Goal: Task Accomplishment & Management: Complete application form

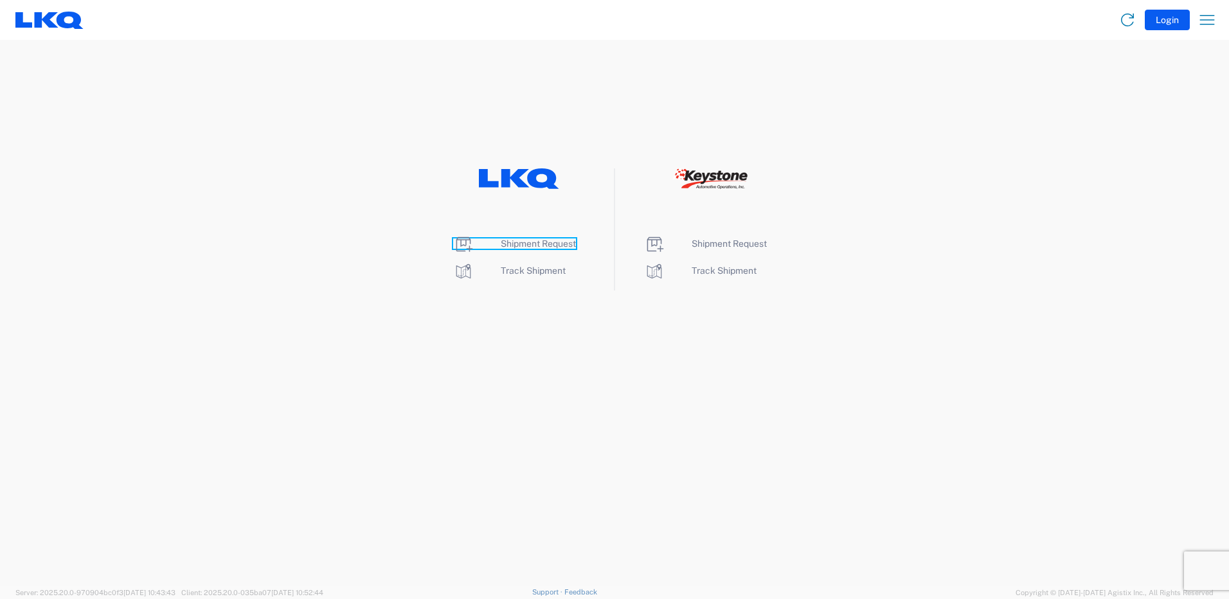
click at [534, 240] on span "Shipment Request" at bounding box center [538, 244] width 75 height 10
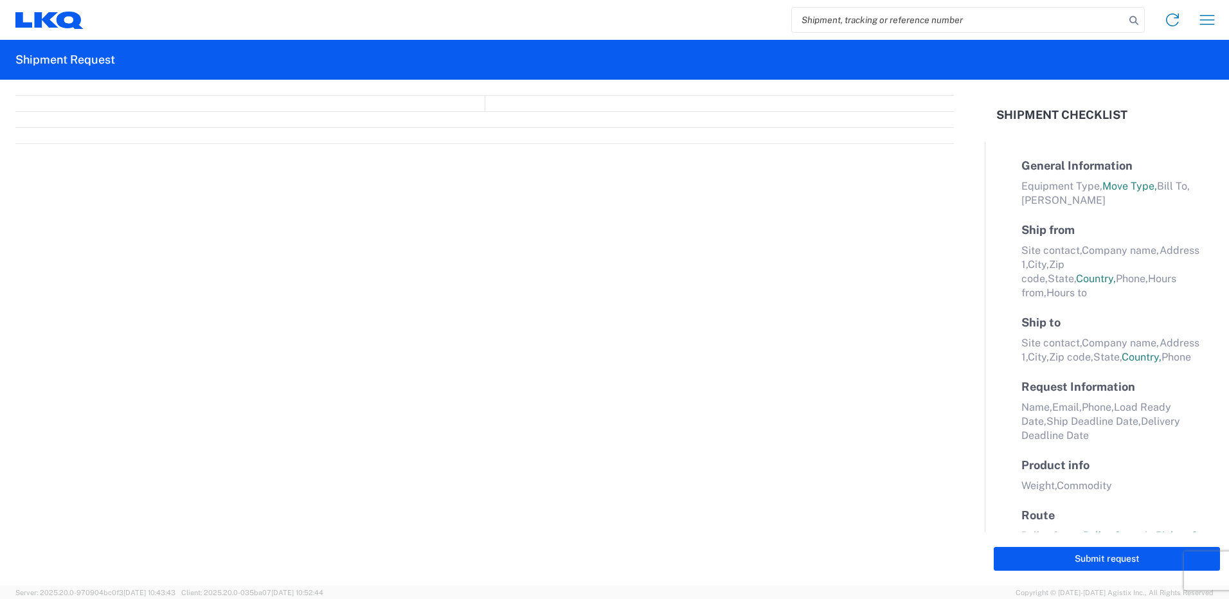
select select "FULL"
select select "LBS"
select select "IN"
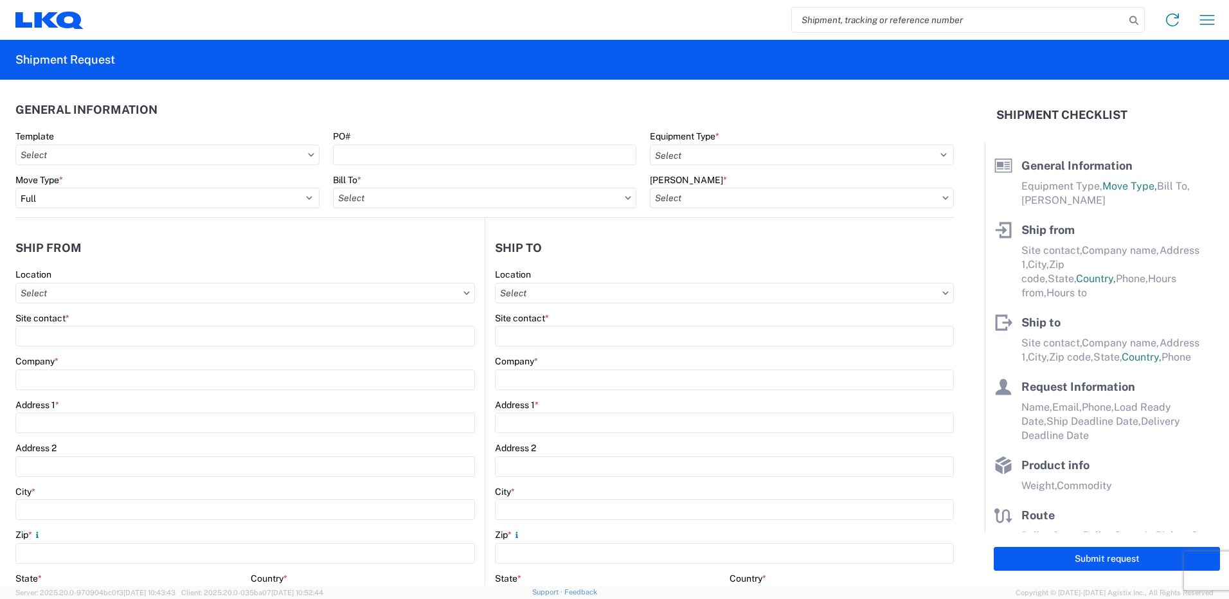
click at [309, 155] on icon at bounding box center [311, 154] width 6 height 3
click at [204, 153] on input "text" at bounding box center [167, 155] width 304 height 21
type input "1318"
click at [77, 213] on div "1318_Newark_1635_Alsip" at bounding box center [131, 212] width 225 height 21
type input "1318_Newark_1635_Alsip"
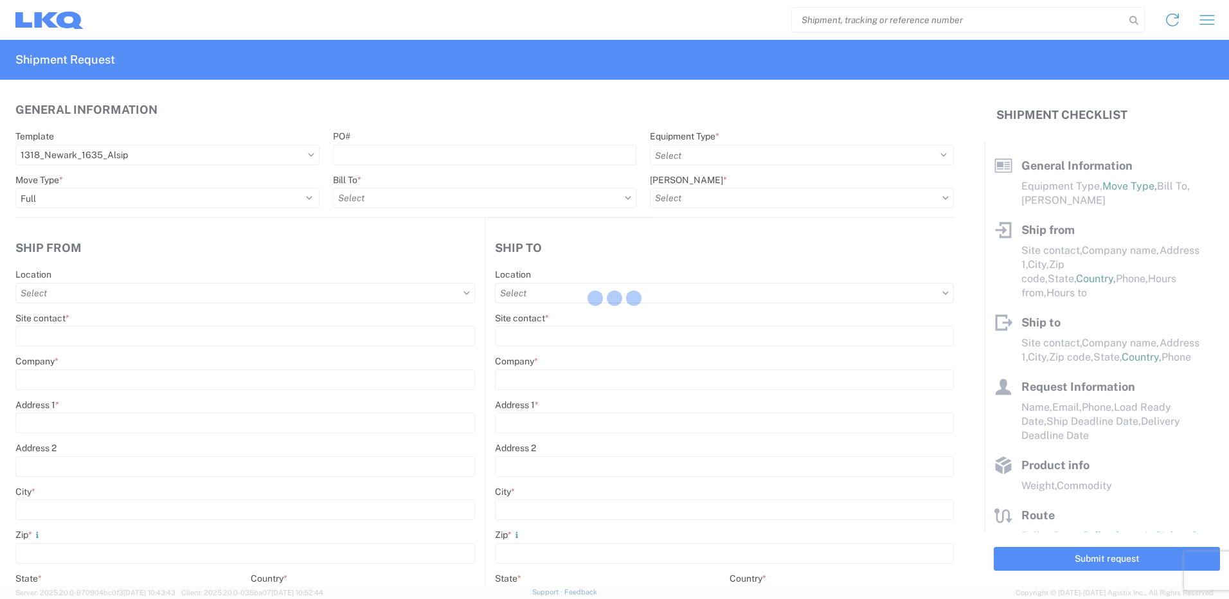
select select
type input "Shipping"
type input "LKQ [GEOGRAPHIC_DATA]"
type input "[STREET_ADDRESS]"
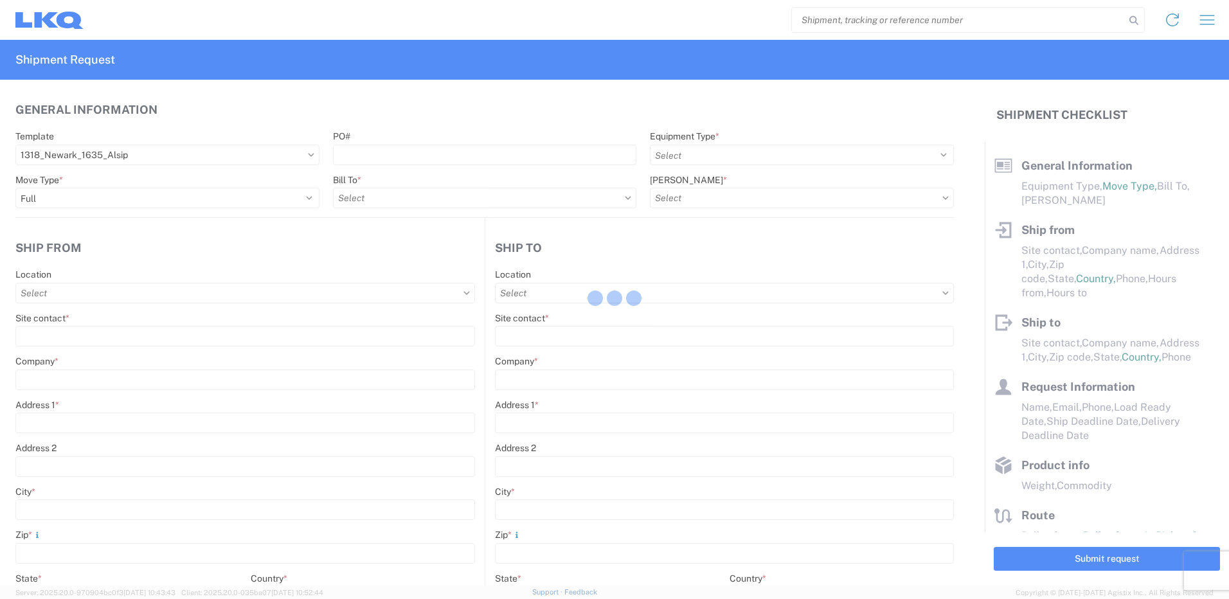
type input "[GEOGRAPHIC_DATA]"
type input "43055"
type input "Receiving"
type input "Blue Island - [PERSON_NAME]"
type input "[STREET_ADDRESS]"
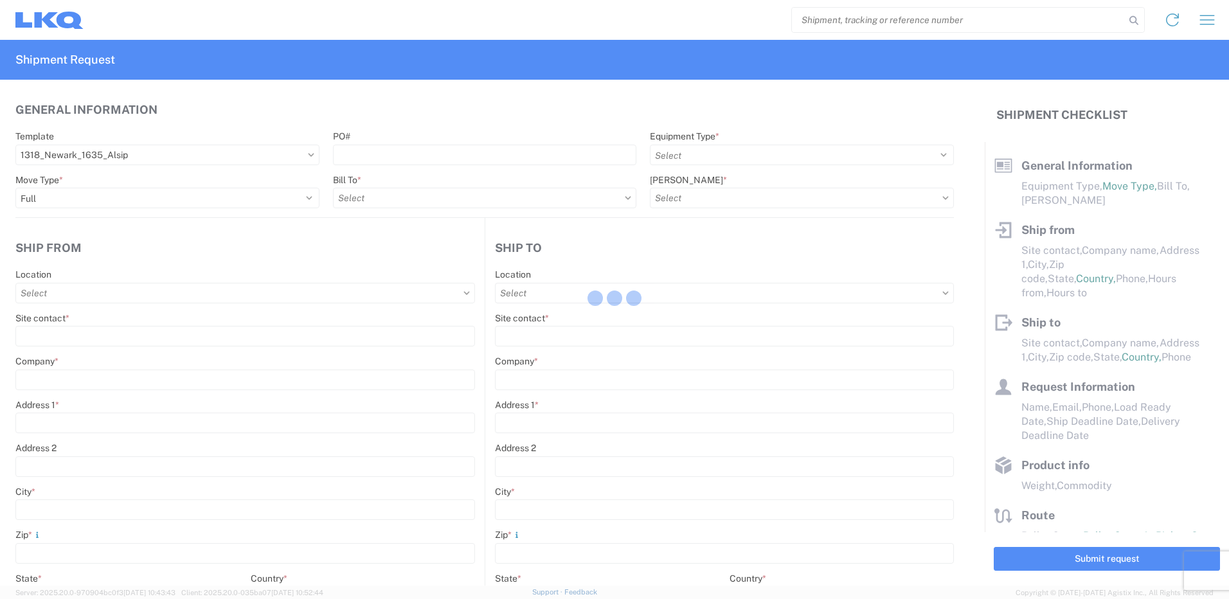
type input "Alsip"
type input "60803"
type input "[DATE]"
type textarea "LUNCH 10:00-10:30"
type input "42000"
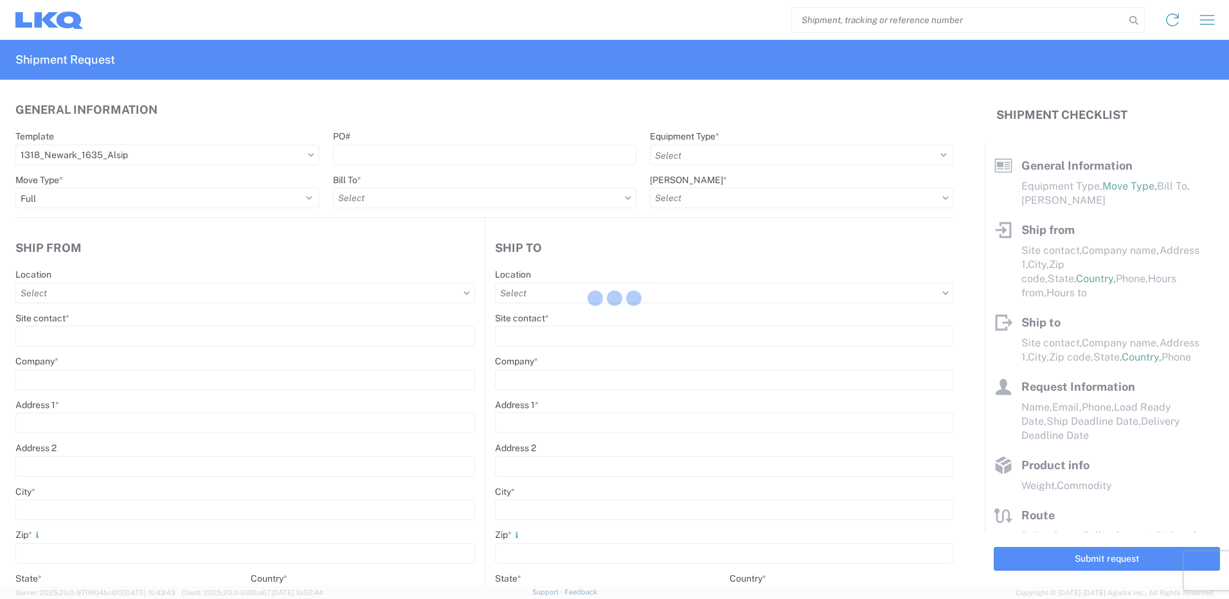
type input "Engines, Transmissions"
type input "1"
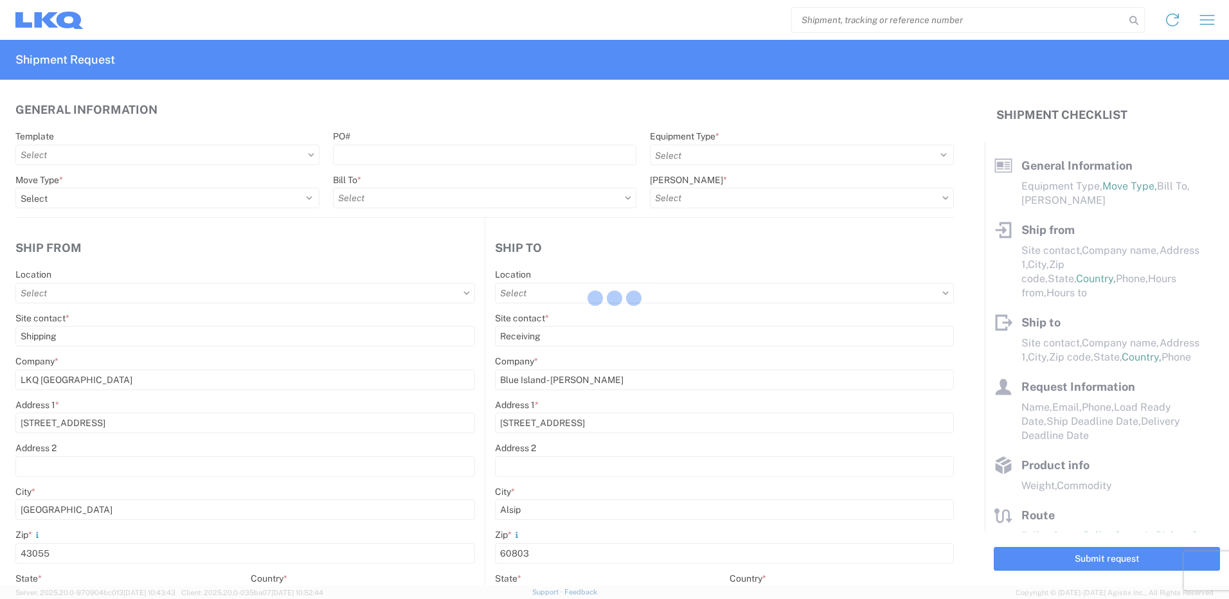
select select "US"
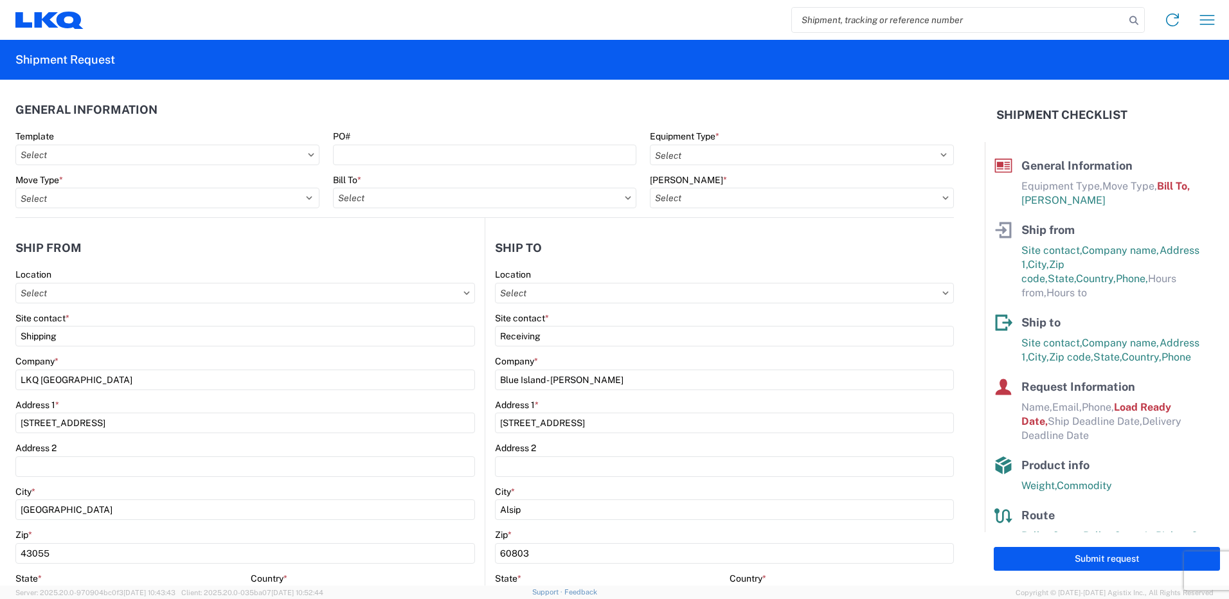
type input "1635 - [PERSON_NAME]"
type input "1318 - LKQ [GEOGRAPHIC_DATA]"
type input "1635-1300-50180-0000 - 1635 Freight In - Cores"
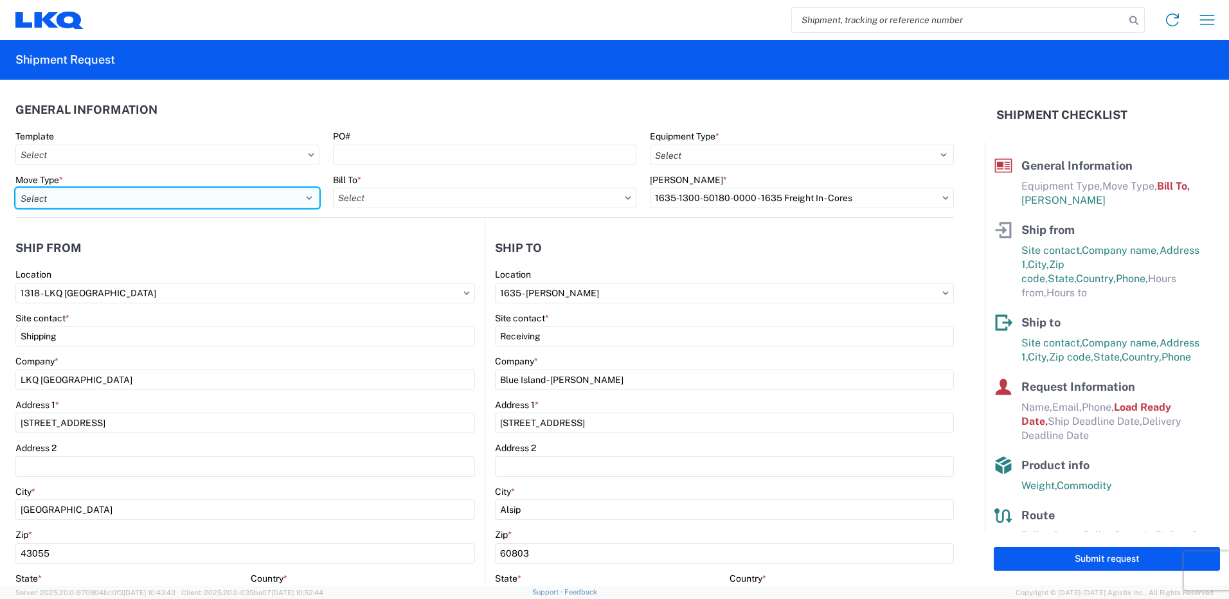
click at [305, 198] on select "Select Full Partial TL" at bounding box center [167, 198] width 304 height 21
select select "FULL"
click at [15, 188] on select "Select Full Partial TL" at bounding box center [167, 198] width 304 height 21
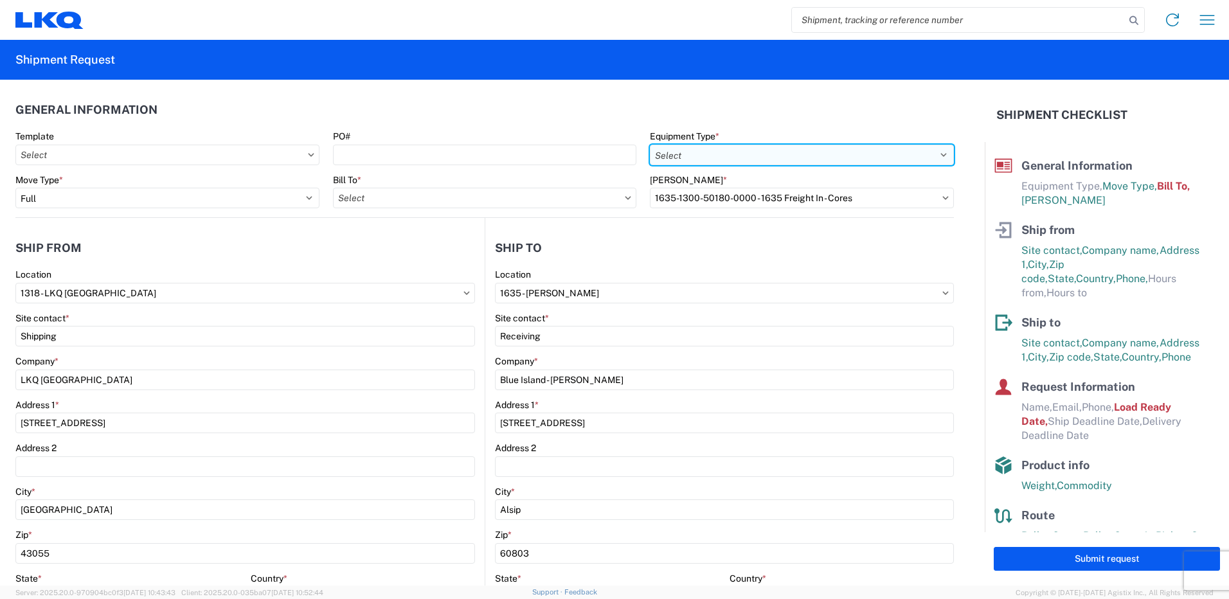
click at [729, 154] on select "Select 53’ Dry Van Flatbed Dropdeck (van) Lowboy (flatbed) Rail" at bounding box center [802, 155] width 304 height 21
select select "STDV"
click at [650, 145] on select "Select 53’ Dry Van Flatbed Dropdeck (van) Lowboy (flatbed) Rail" at bounding box center [802, 155] width 304 height 21
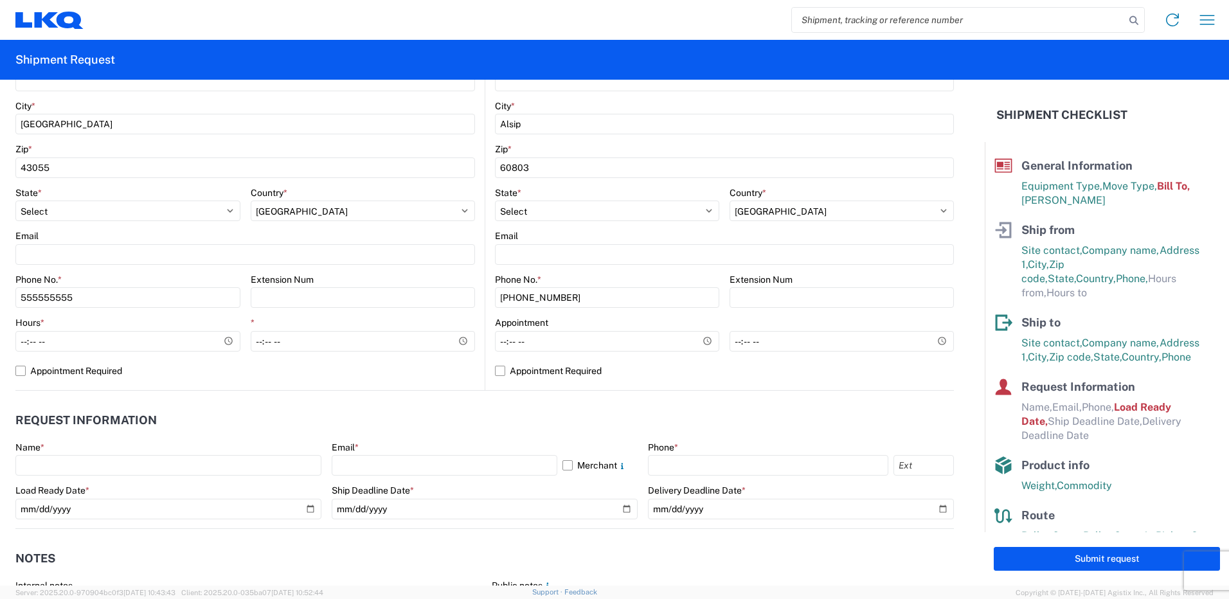
scroll to position [450, 0]
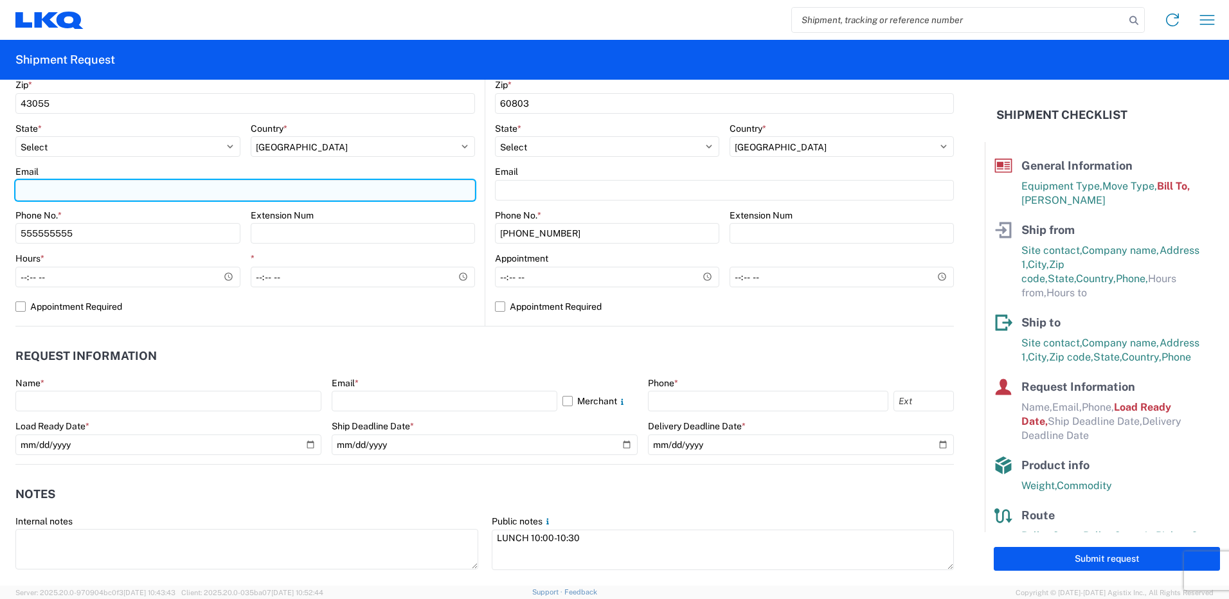
click at [100, 190] on input "Email" at bounding box center [245, 190] width 460 height 21
type input "[EMAIL_ADDRESS][DOMAIN_NAME]"
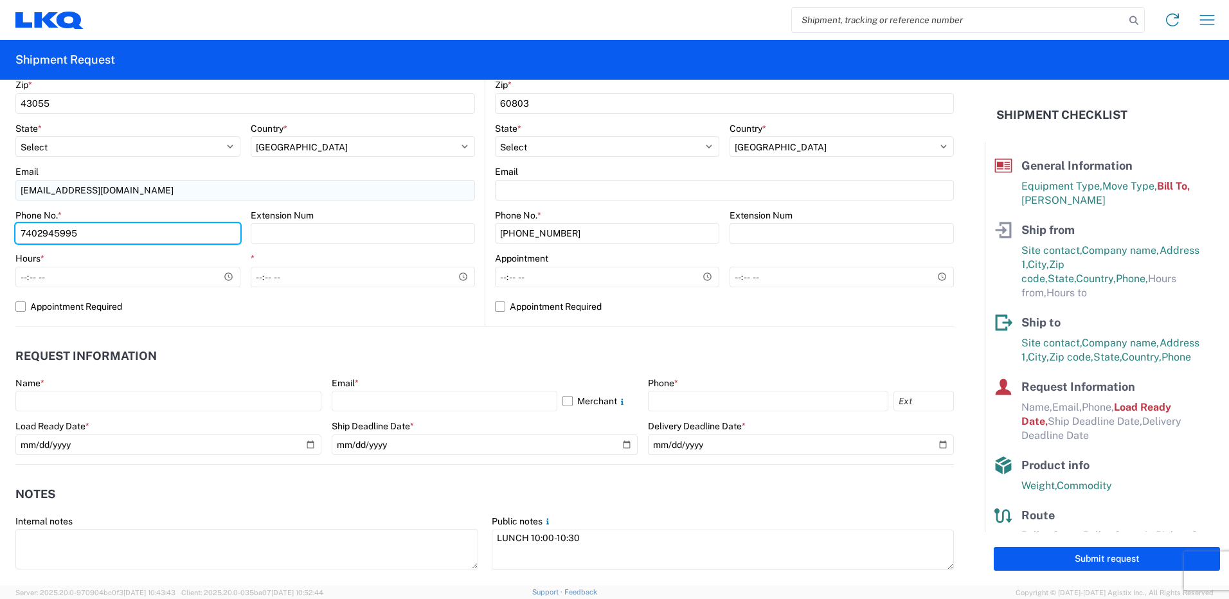
type input "7402945995"
click at [327, 310] on label "Appointment Required" at bounding box center [245, 306] width 460 height 21
click at [0, 0] on input "Appointment Required" at bounding box center [0, 0] width 0 height 0
select select "OH"
select select "US"
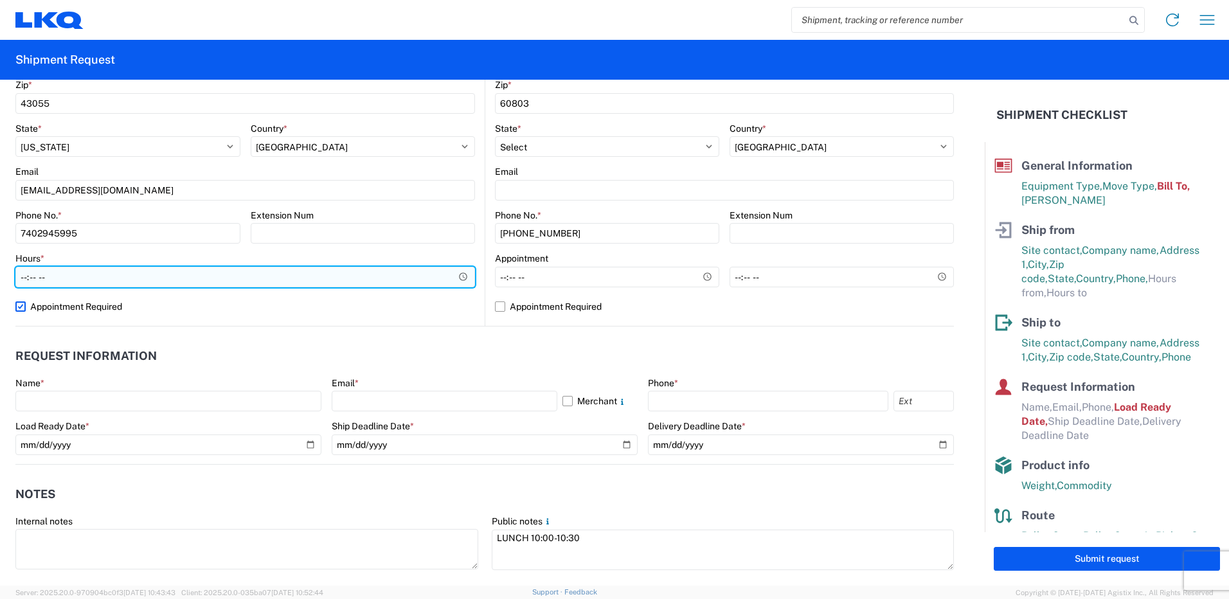
click at [71, 286] on input "Hours *" at bounding box center [245, 277] width 460 height 21
type input "07:00"
click at [460, 278] on input "07:00" at bounding box center [245, 277] width 460 height 21
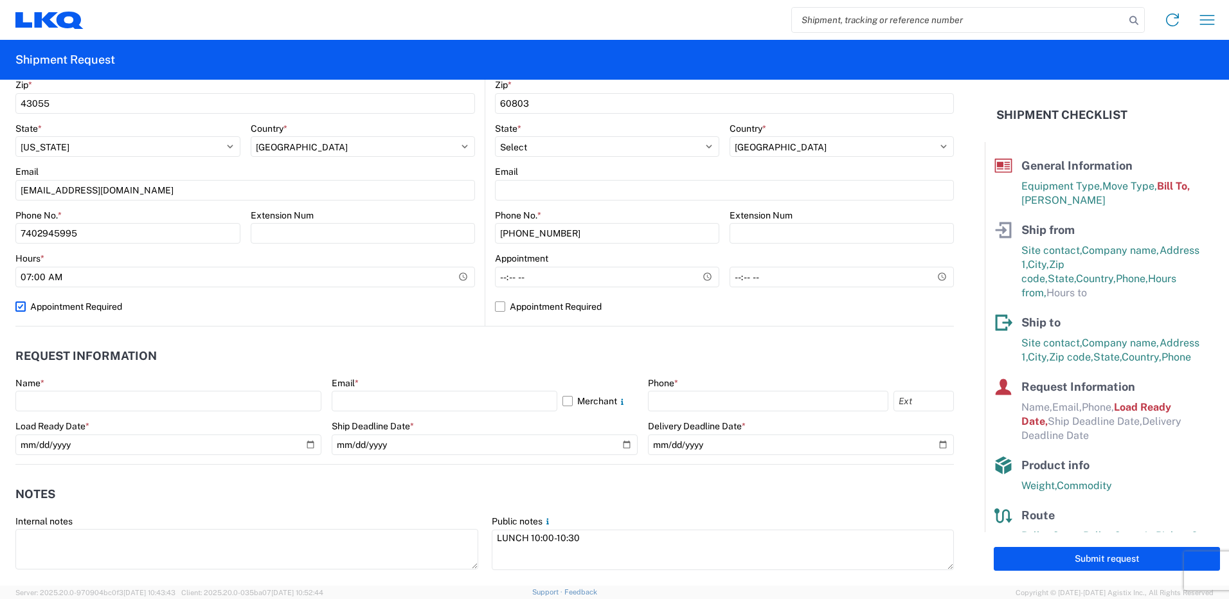
click at [257, 306] on label "Appointment Required" at bounding box center [245, 306] width 460 height 21
click at [0, 0] on input "Appointment Required" at bounding box center [0, 0] width 0 height 0
select select "OH"
select select "US"
click at [257, 275] on input "*" at bounding box center [363, 277] width 225 height 21
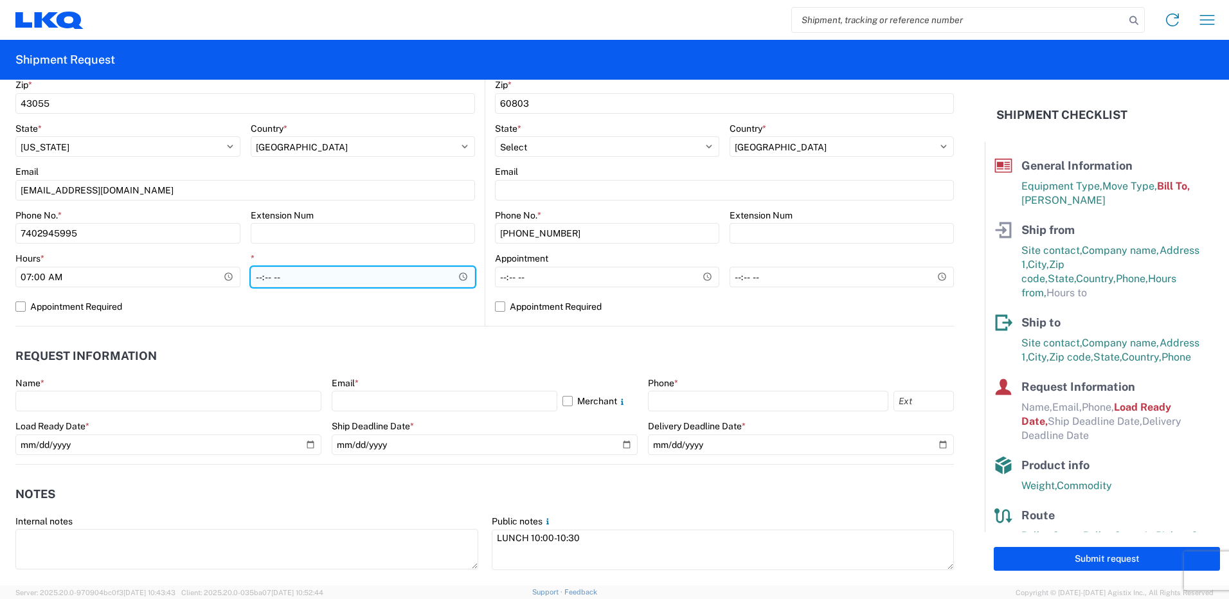
click at [262, 280] on input "*" at bounding box center [363, 277] width 225 height 21
click at [272, 276] on input "*" at bounding box center [363, 277] width 225 height 21
click at [284, 275] on input "*" at bounding box center [363, 277] width 225 height 21
type input "13:00"
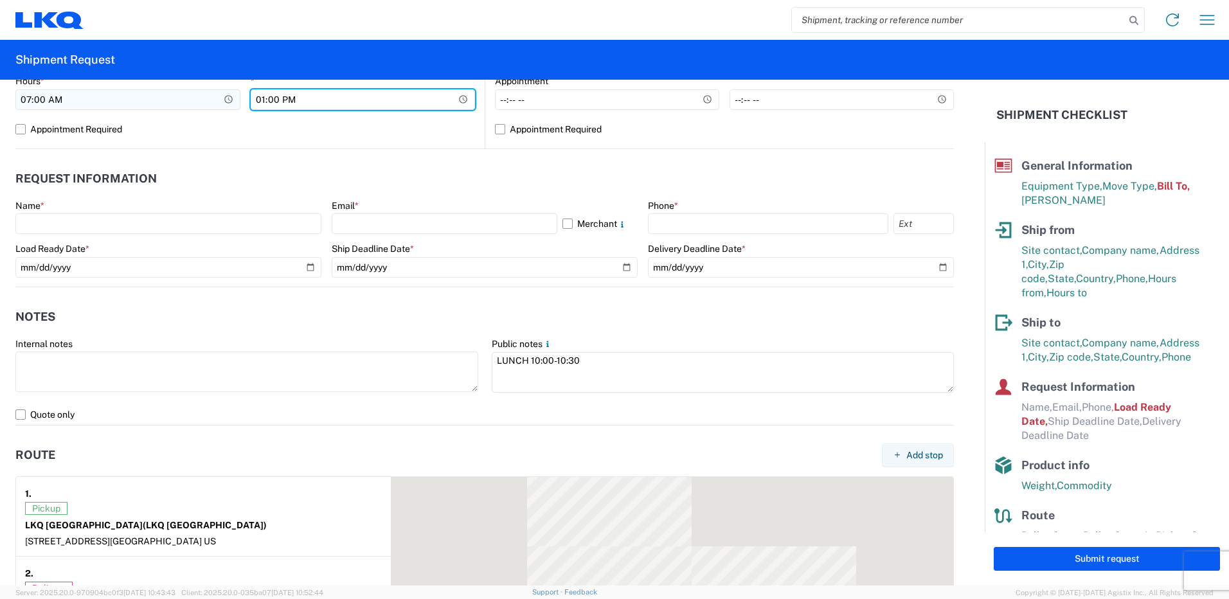
scroll to position [643, 0]
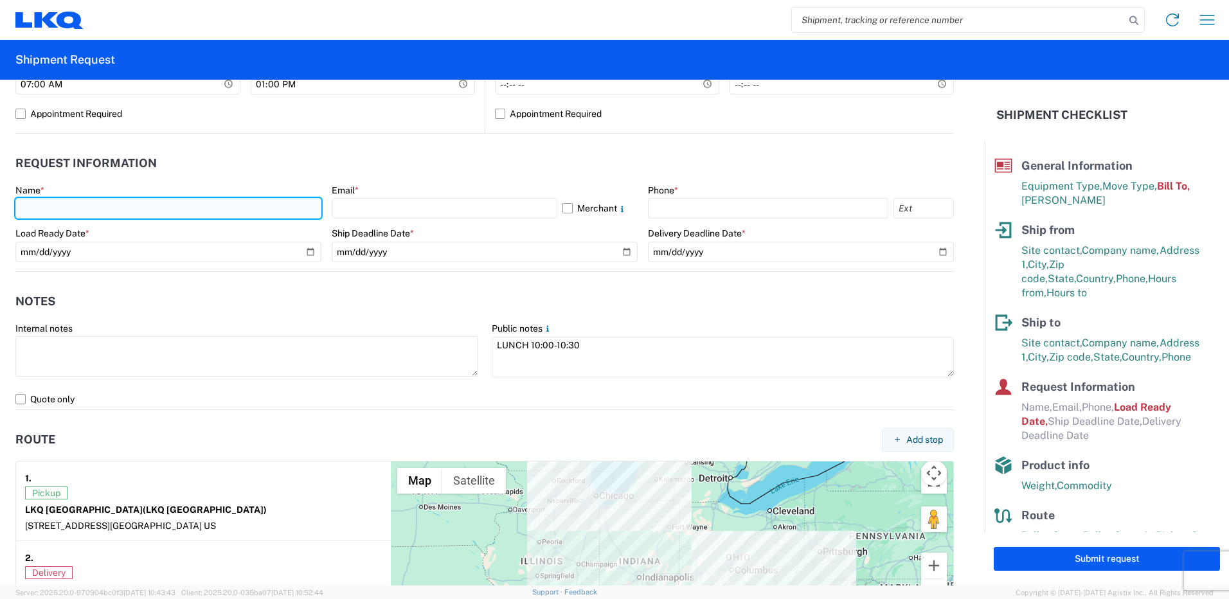
click at [80, 204] on input "text" at bounding box center [168, 208] width 306 height 21
type input "[PERSON_NAME]"
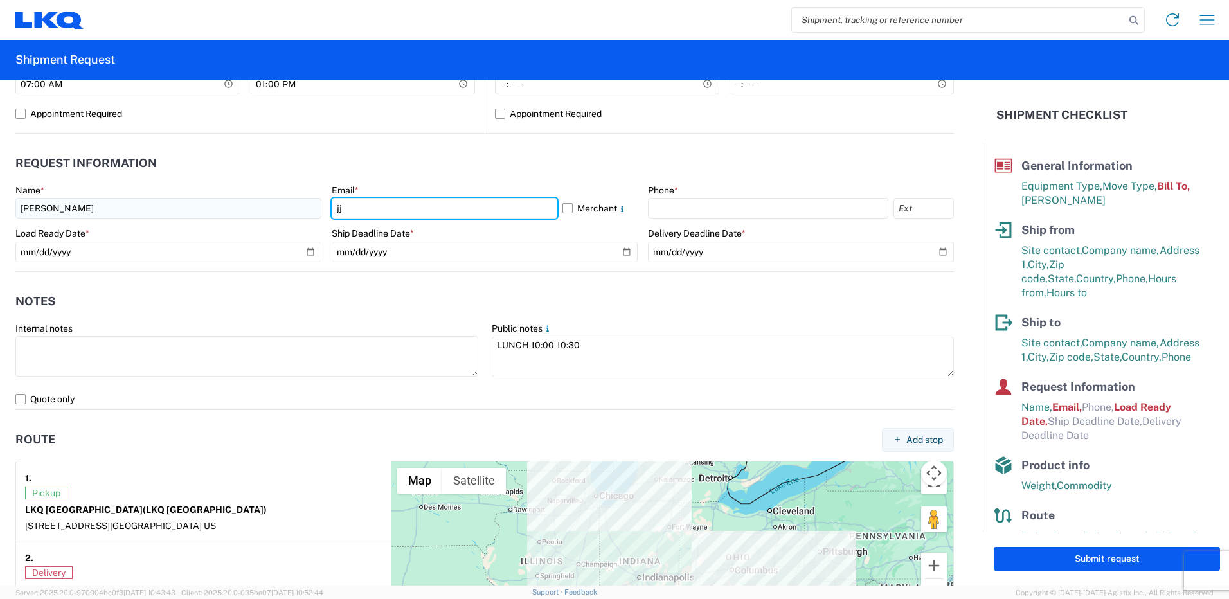
type input "[EMAIL_ADDRESS][DOMAIN_NAME]"
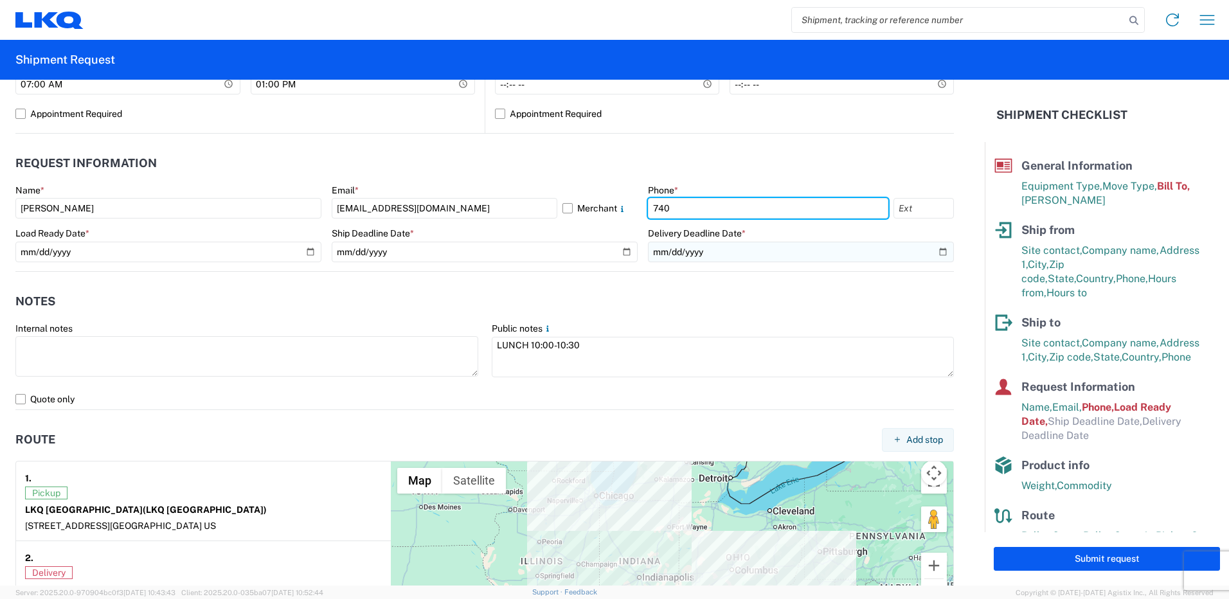
type input "7402945995"
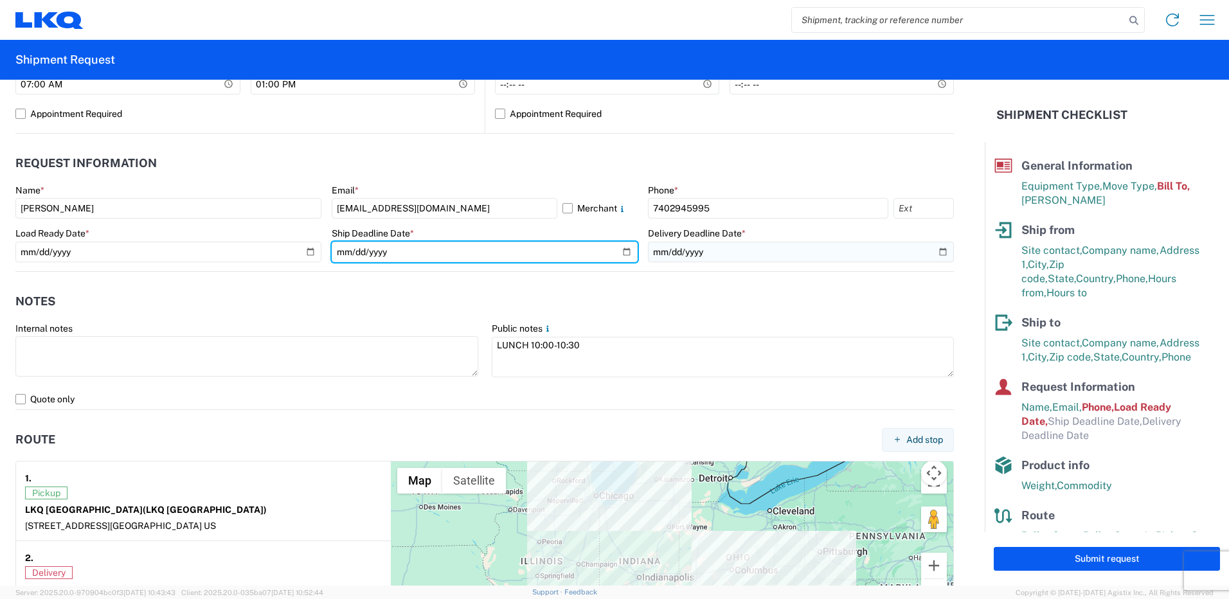
type input "[DATE]"
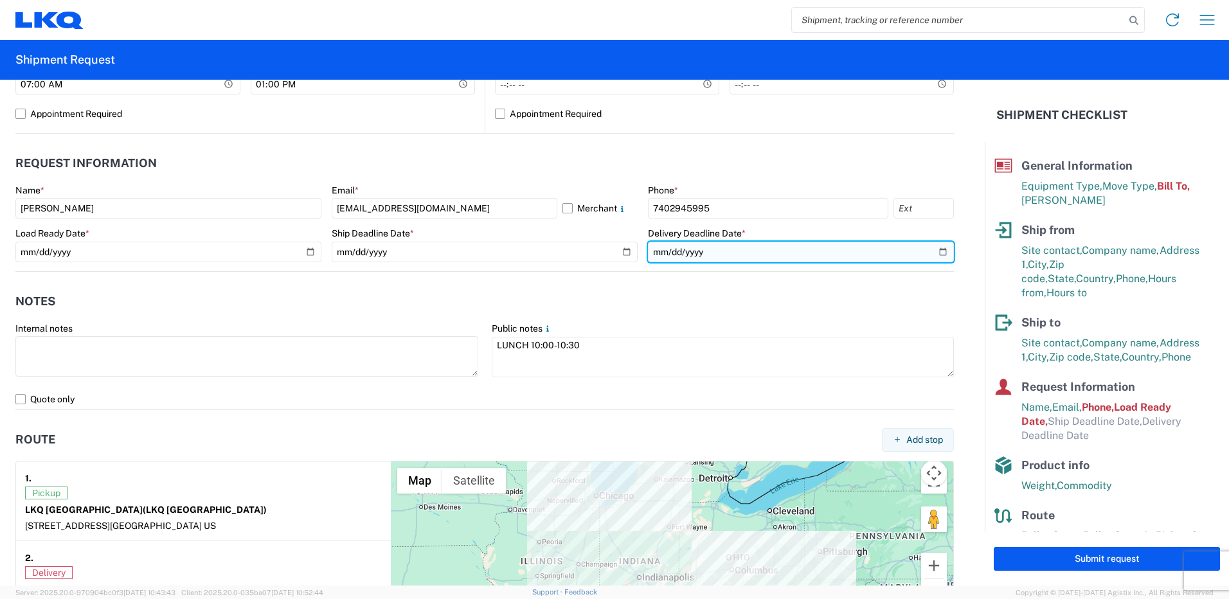
type input "[DATE]"
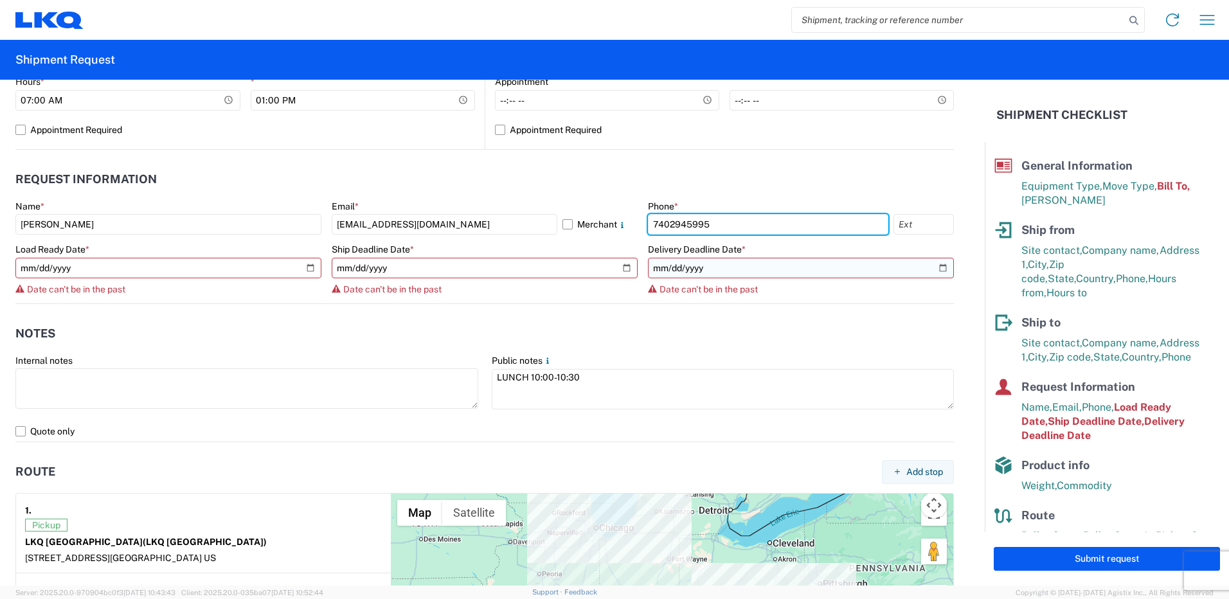
scroll to position [659, 0]
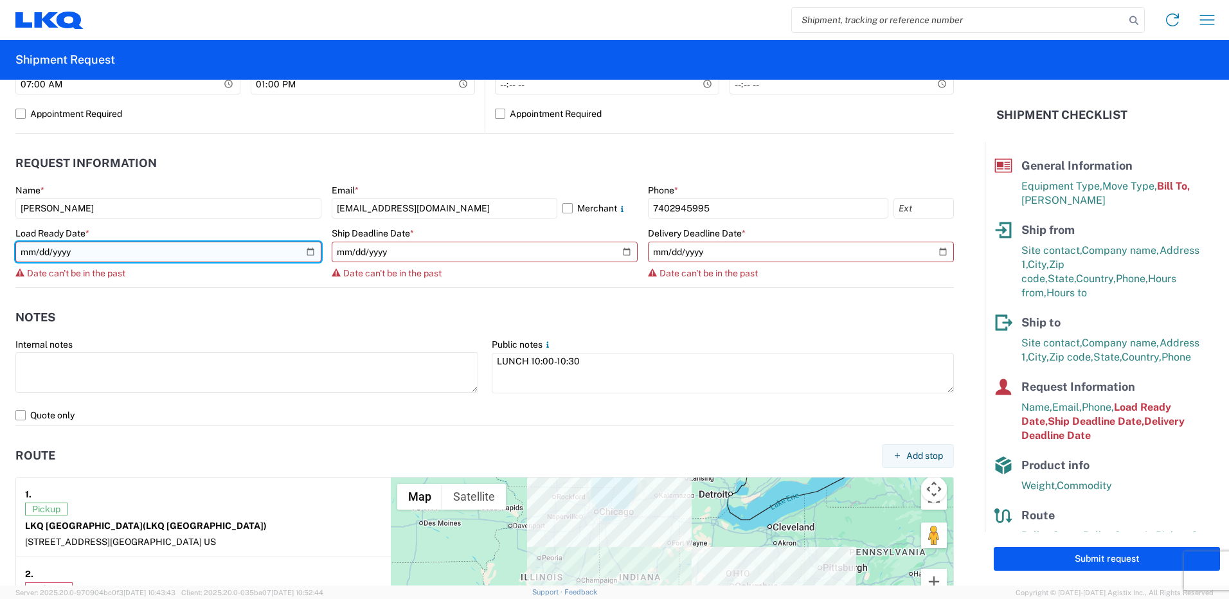
click at [32, 249] on input "[DATE]" at bounding box center [168, 252] width 306 height 21
type input "[DATE]"
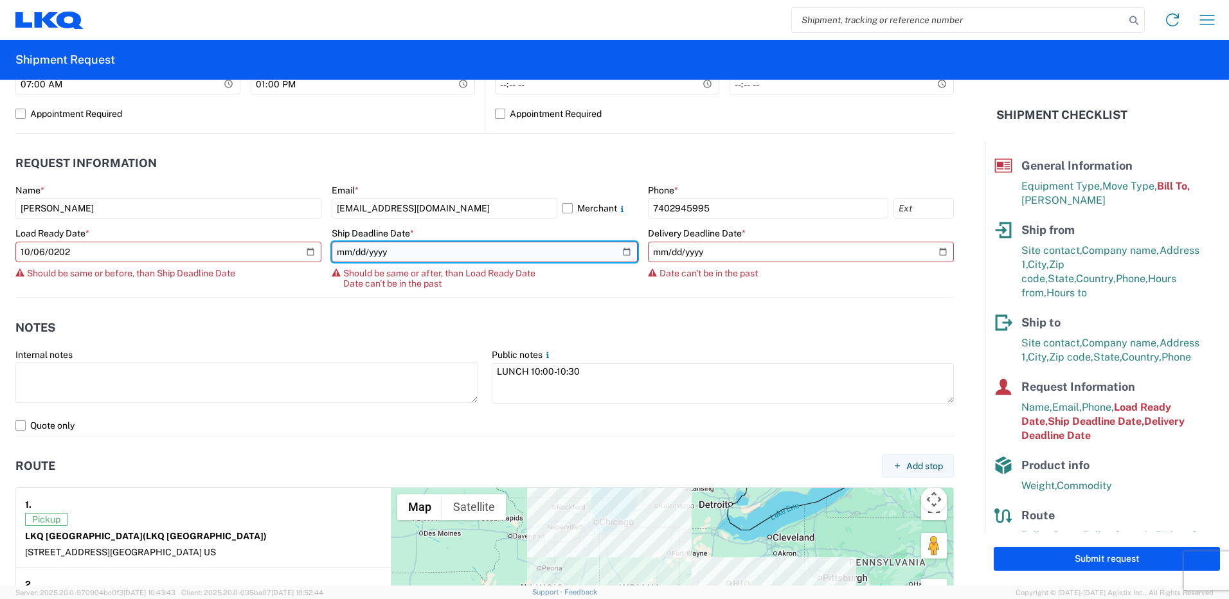
click at [353, 249] on input "[DATE]" at bounding box center [485, 252] width 306 height 21
click at [341, 253] on input "[DATE]" at bounding box center [485, 252] width 306 height 21
type input "[DATE]"
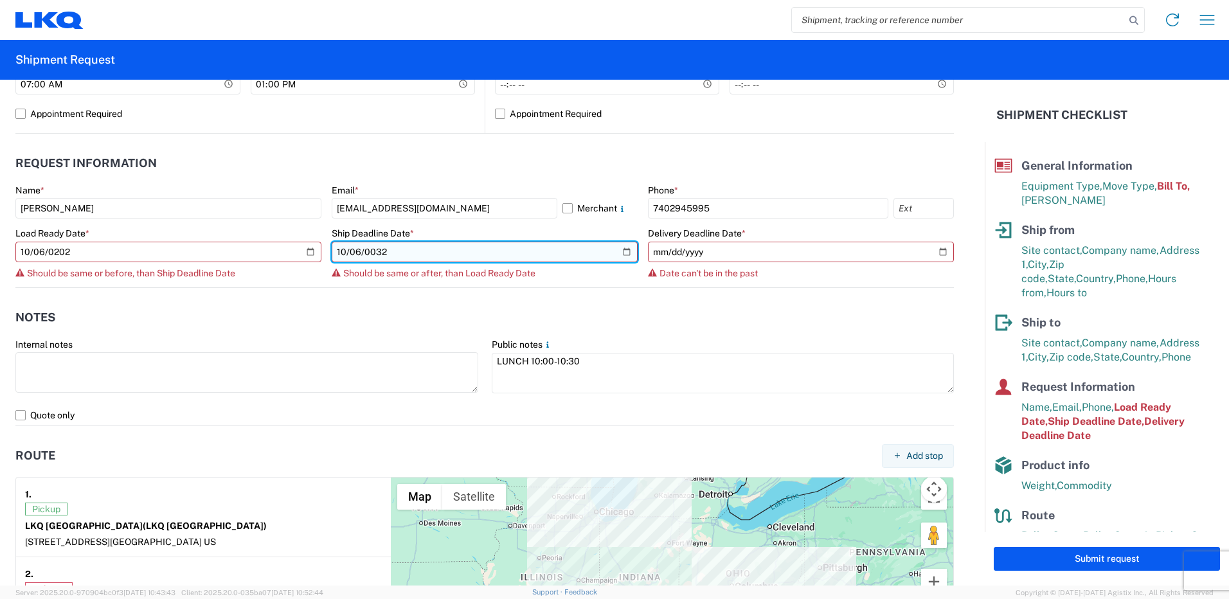
type input "0320-10-06"
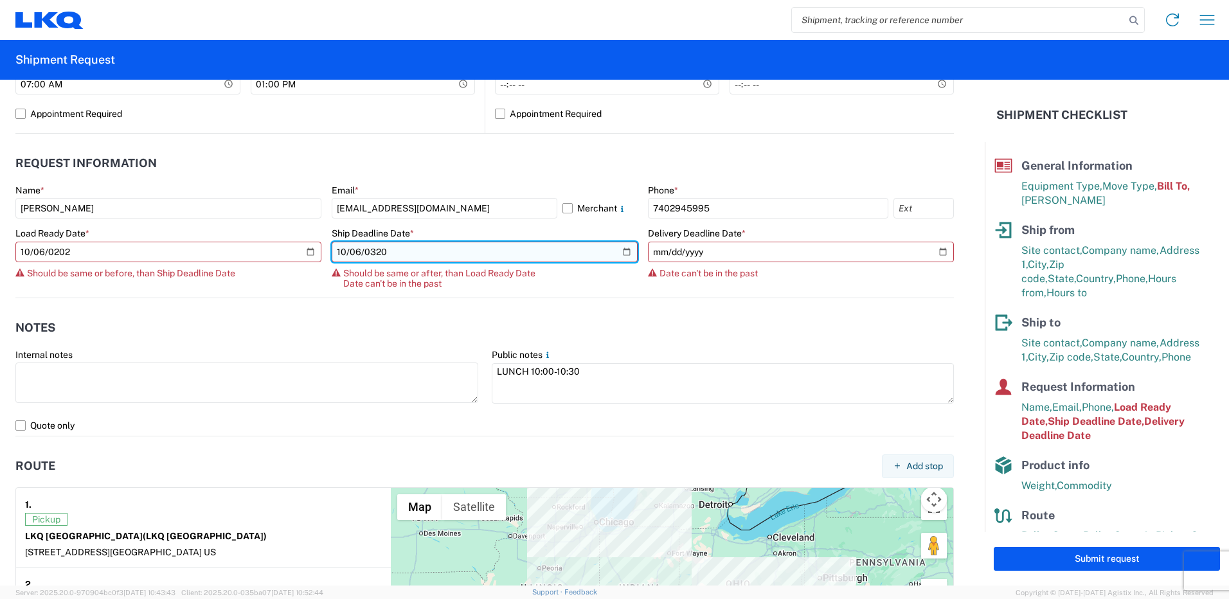
click at [383, 249] on input "0320-10-06" at bounding box center [485, 252] width 306 height 21
type input "[DATE]"
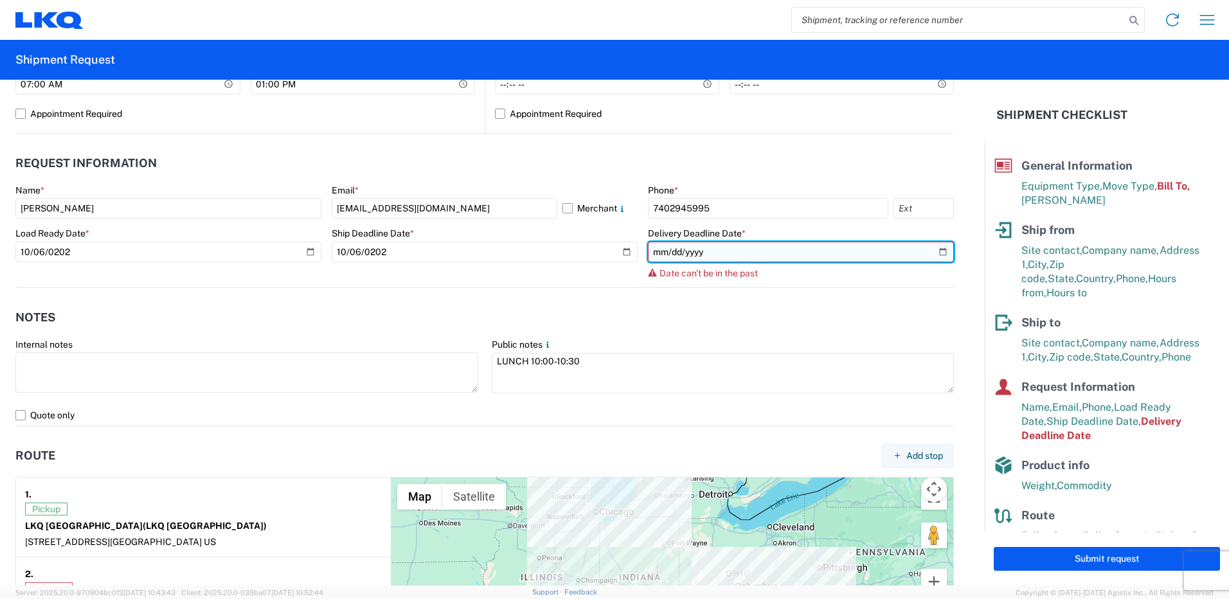
click at [682, 246] on input "[DATE]" at bounding box center [801, 252] width 306 height 21
click at [651, 248] on input "[DATE]" at bounding box center [801, 252] width 306 height 21
type input "[DATE]"
click at [666, 248] on input "[DATE]" at bounding box center [801, 252] width 306 height 21
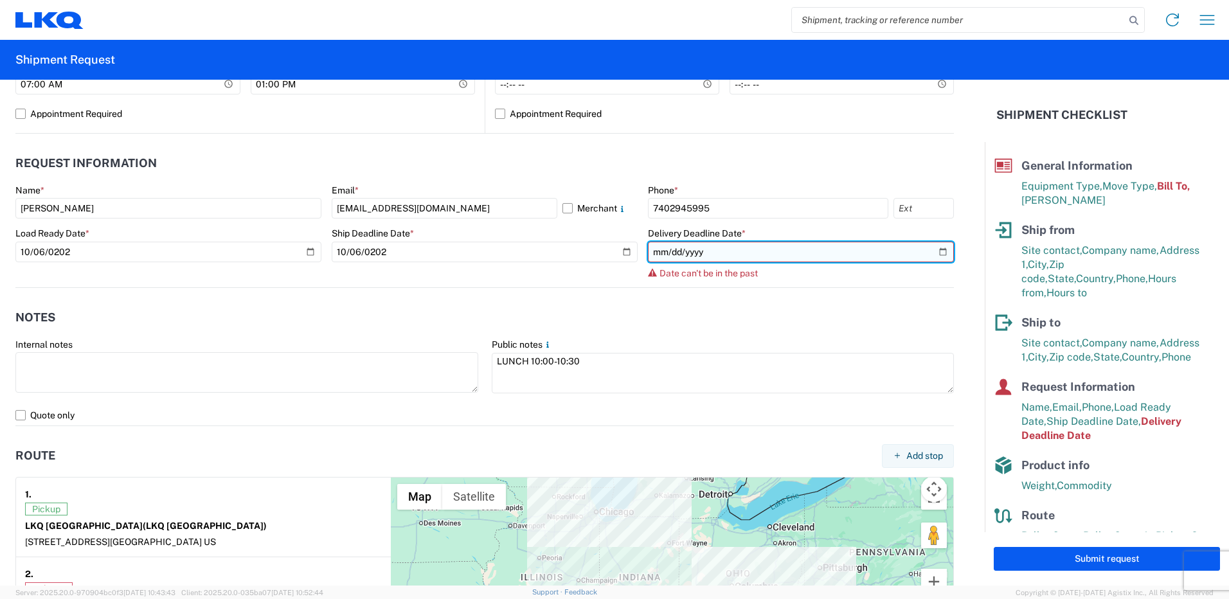
type input "[DATE]"
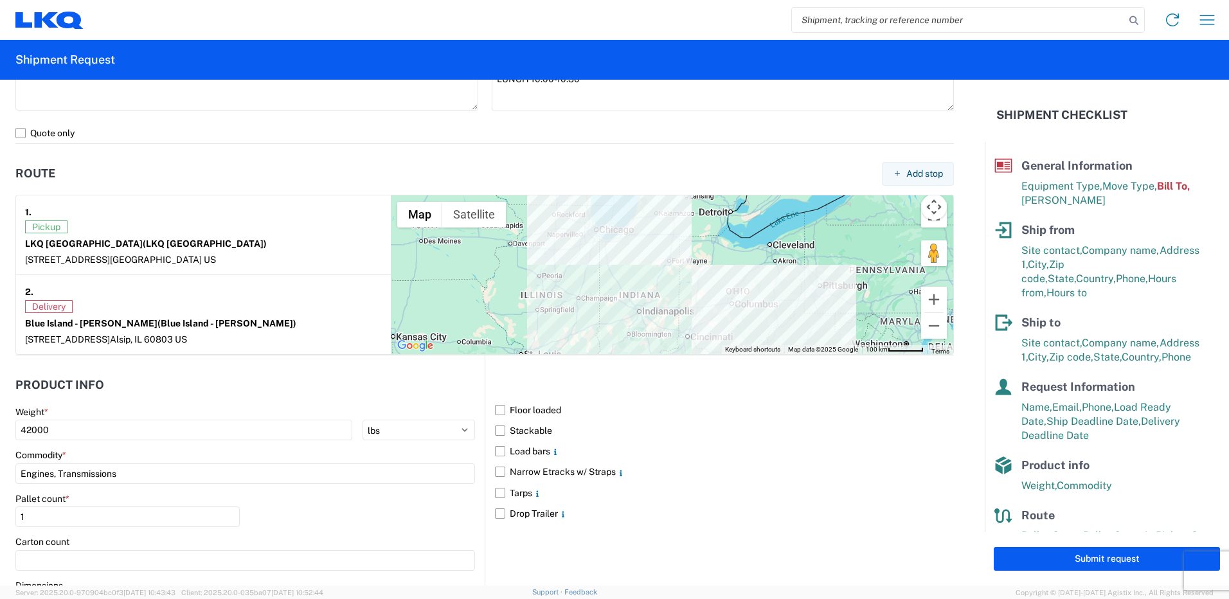
scroll to position [1045, 0]
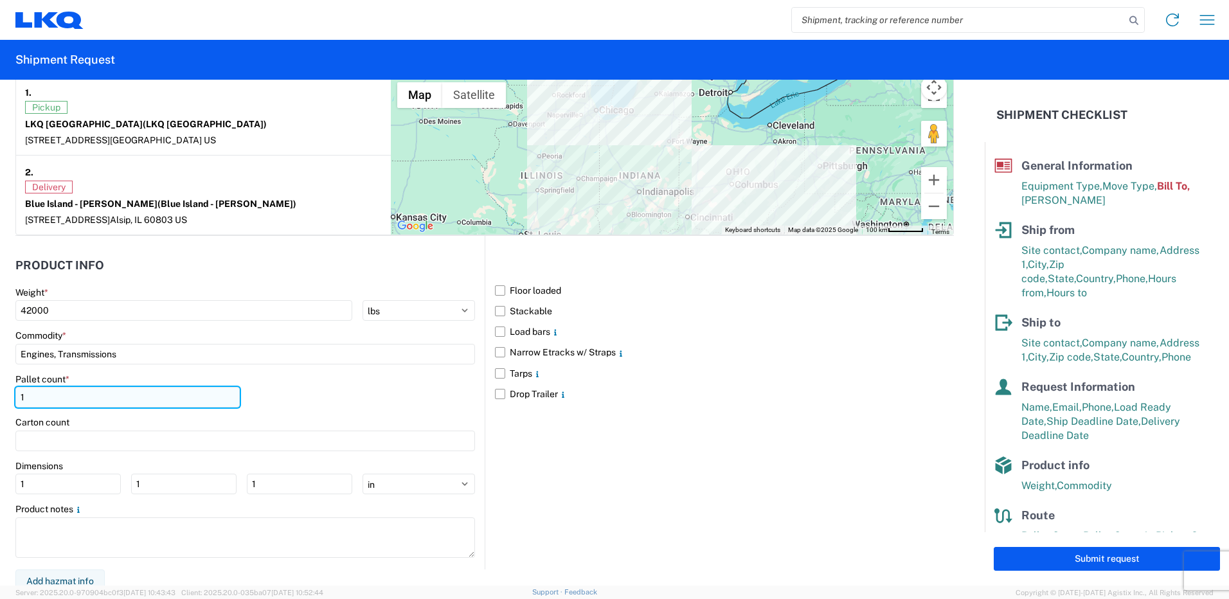
click at [32, 395] on input "1" at bounding box center [127, 397] width 224 height 21
type input "1"
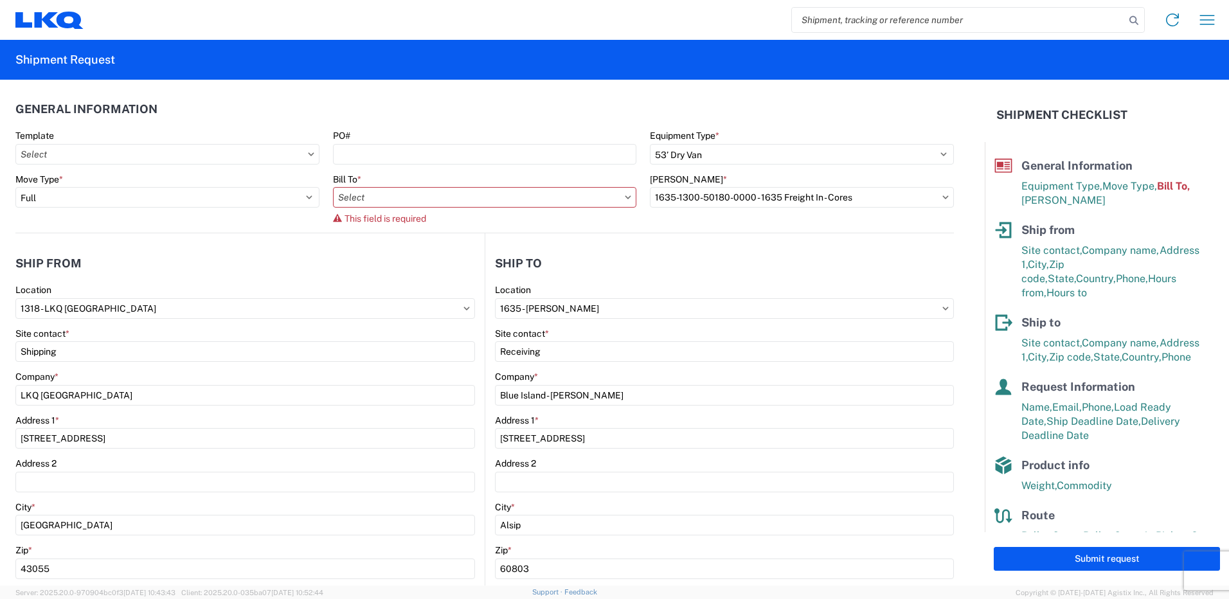
scroll to position [0, 0]
type input "24"
click at [548, 192] on input "text" at bounding box center [485, 198] width 304 height 21
type input "1318"
click at [416, 243] on div "1318" at bounding box center [445, 232] width 225 height 26
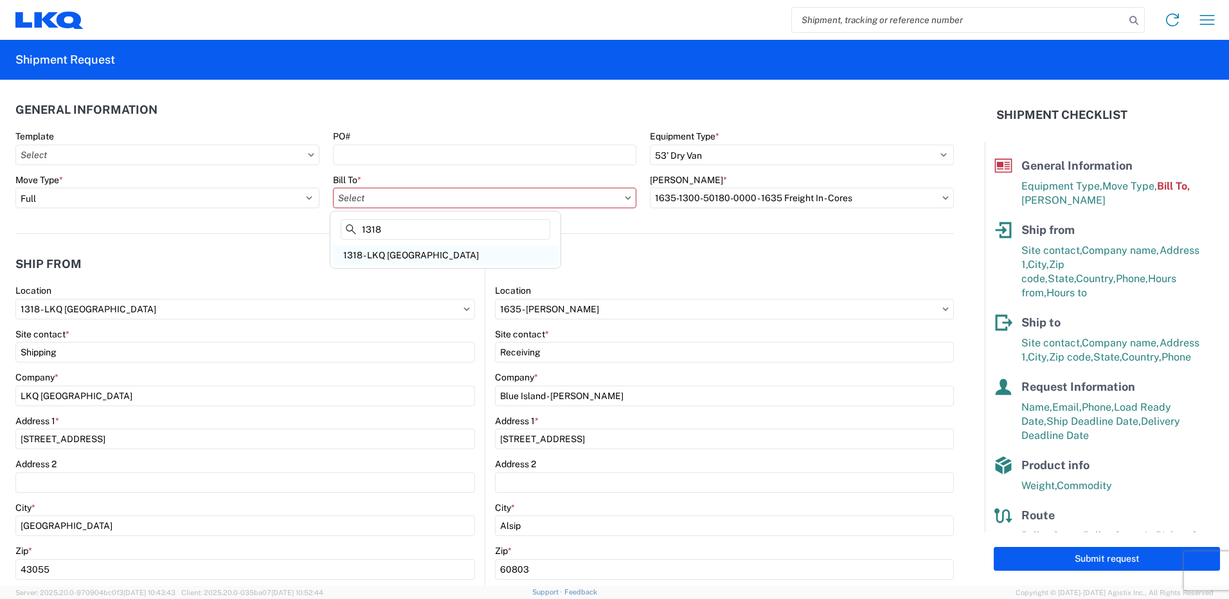
click at [412, 252] on div "1318 - LKQ [GEOGRAPHIC_DATA]" at bounding box center [445, 255] width 225 height 21
type input "1318 - LKQ [GEOGRAPHIC_DATA]"
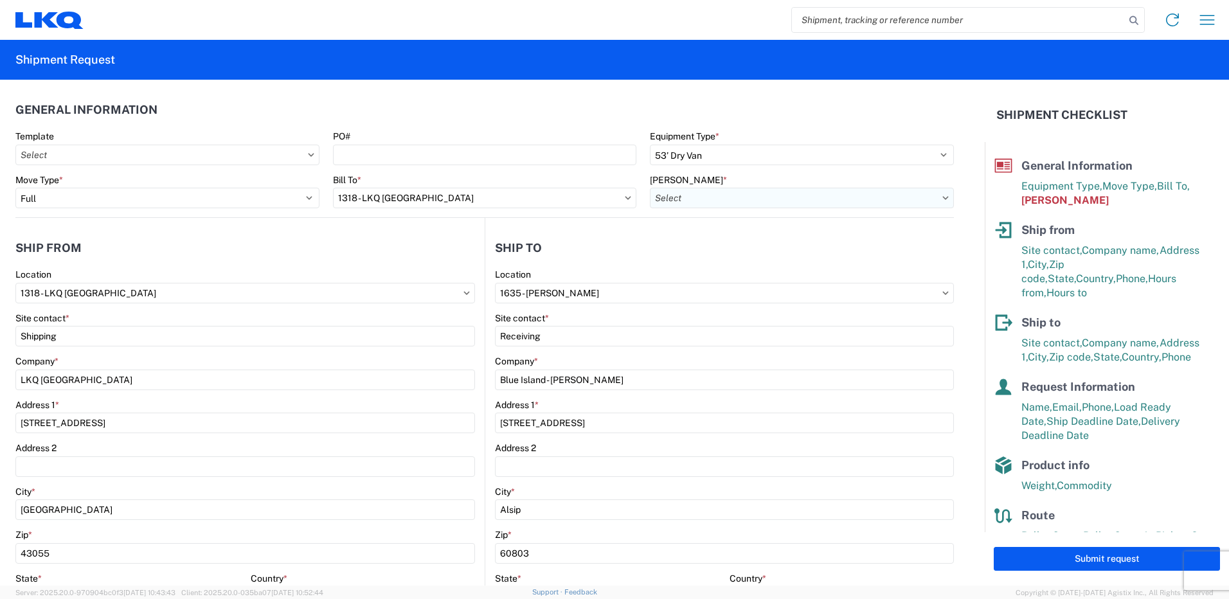
click at [749, 199] on input "text" at bounding box center [802, 198] width 304 height 21
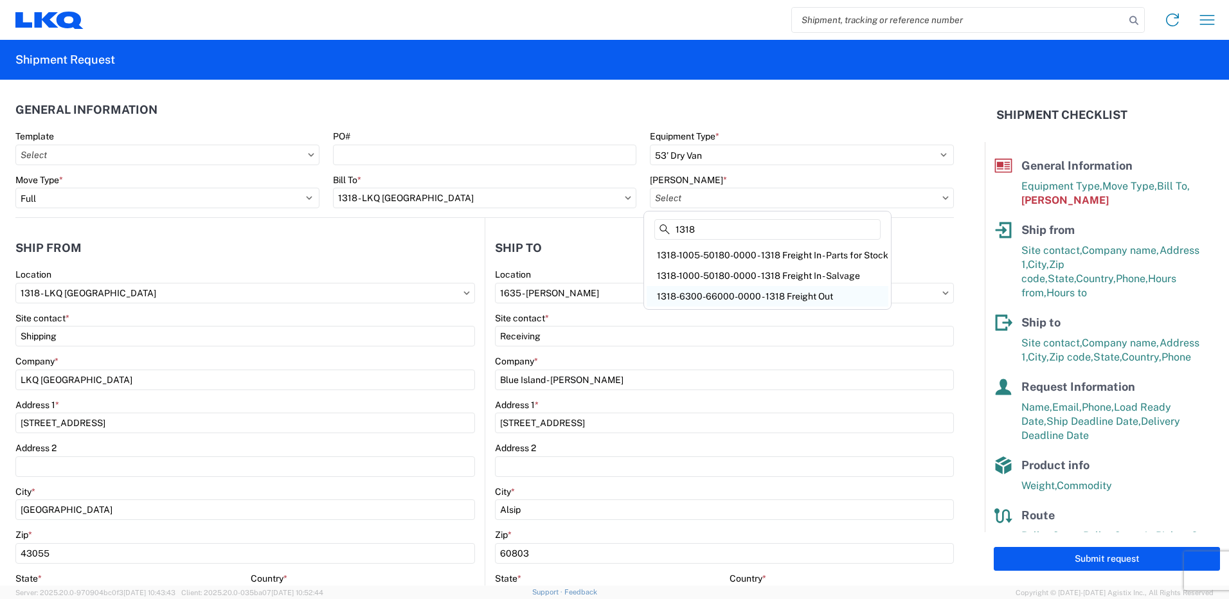
type input "1318"
click at [772, 294] on div "1318-6300-66000-0000 - 1318 Freight Out" at bounding box center [768, 296] width 242 height 21
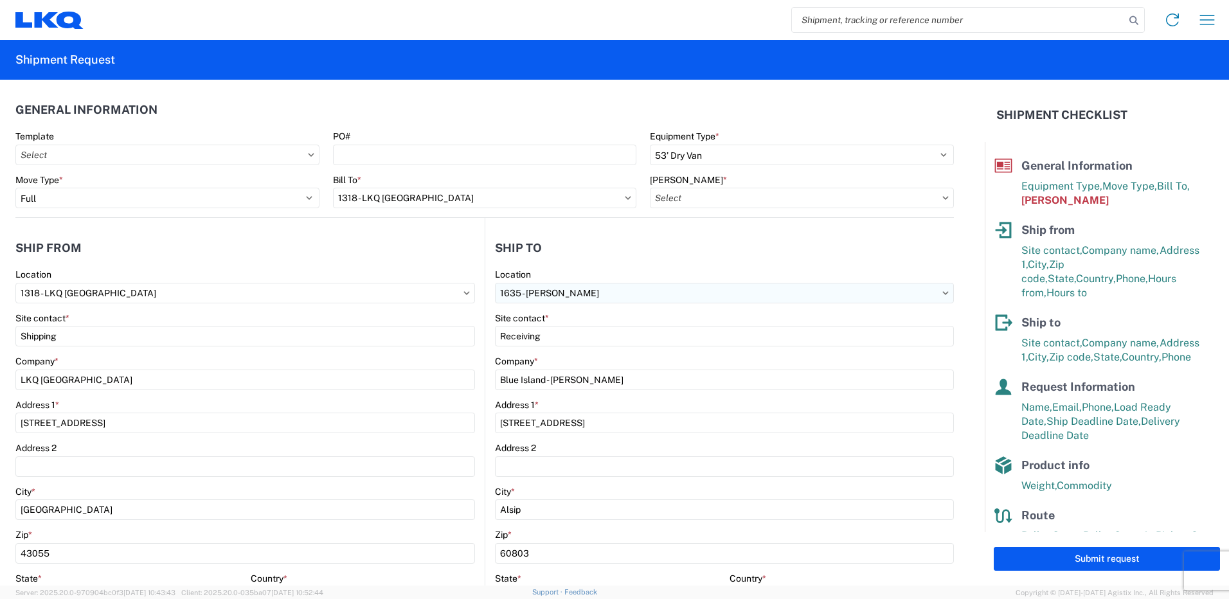
type input "1318-6300-66000-0000 - 1318 Freight Out"
click at [156, 156] on input "text" at bounding box center [167, 155] width 304 height 21
type input "1318"
click at [66, 212] on div "1318_Newark_1635_Alsip" at bounding box center [131, 212] width 225 height 21
type input "1318_Newark_1635_Alsip"
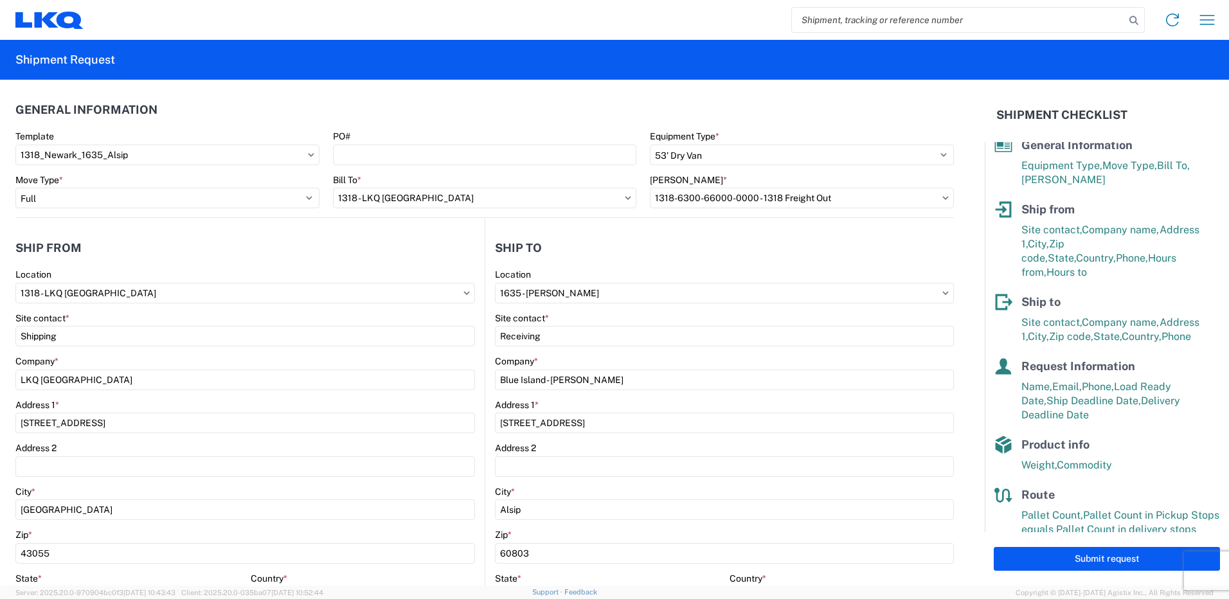
scroll to position [39, 0]
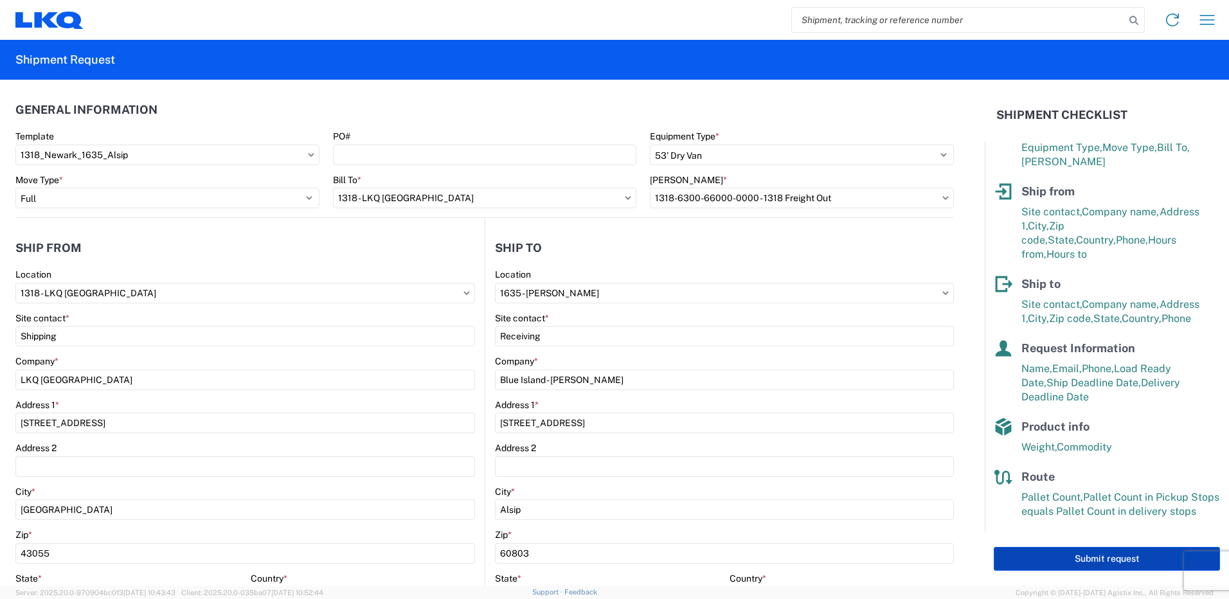
click at [1073, 566] on button "Submit request" at bounding box center [1107, 559] width 226 height 24
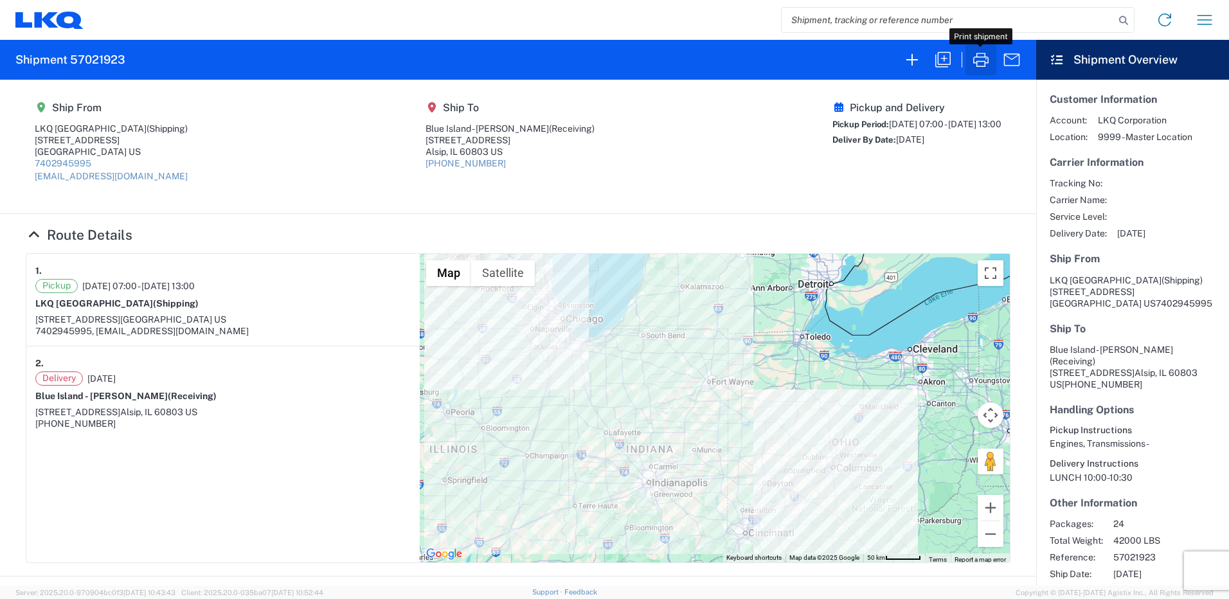
click at [988, 61] on icon "button" at bounding box center [980, 60] width 15 height 14
